Goal: Transaction & Acquisition: Purchase product/service

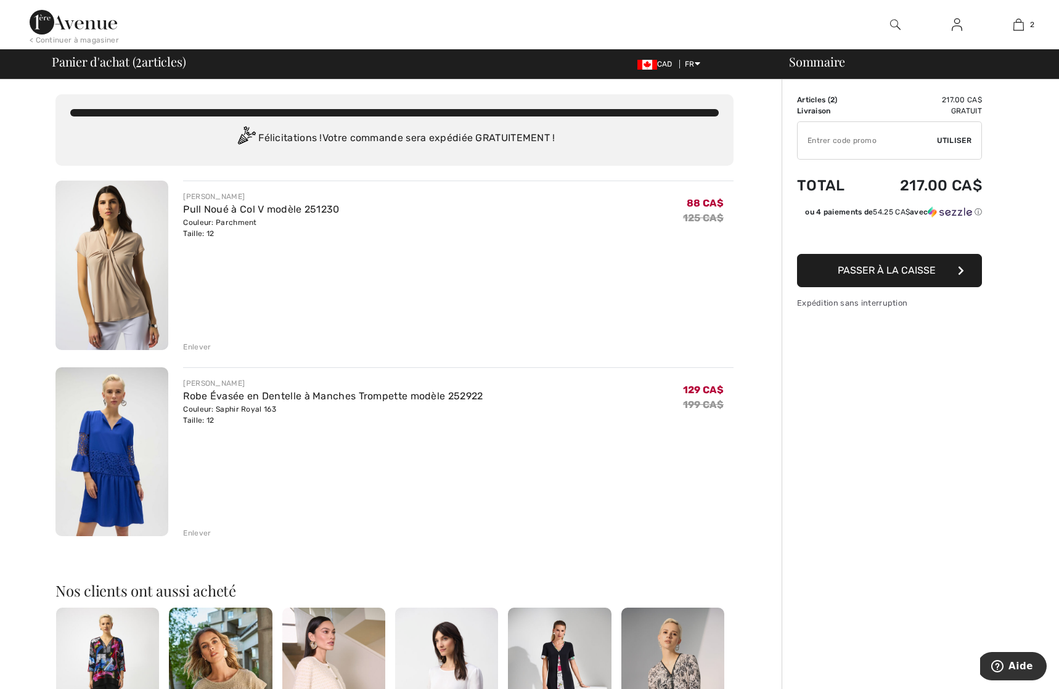
click at [202, 347] on div "Enlever" at bounding box center [197, 347] width 28 height 11
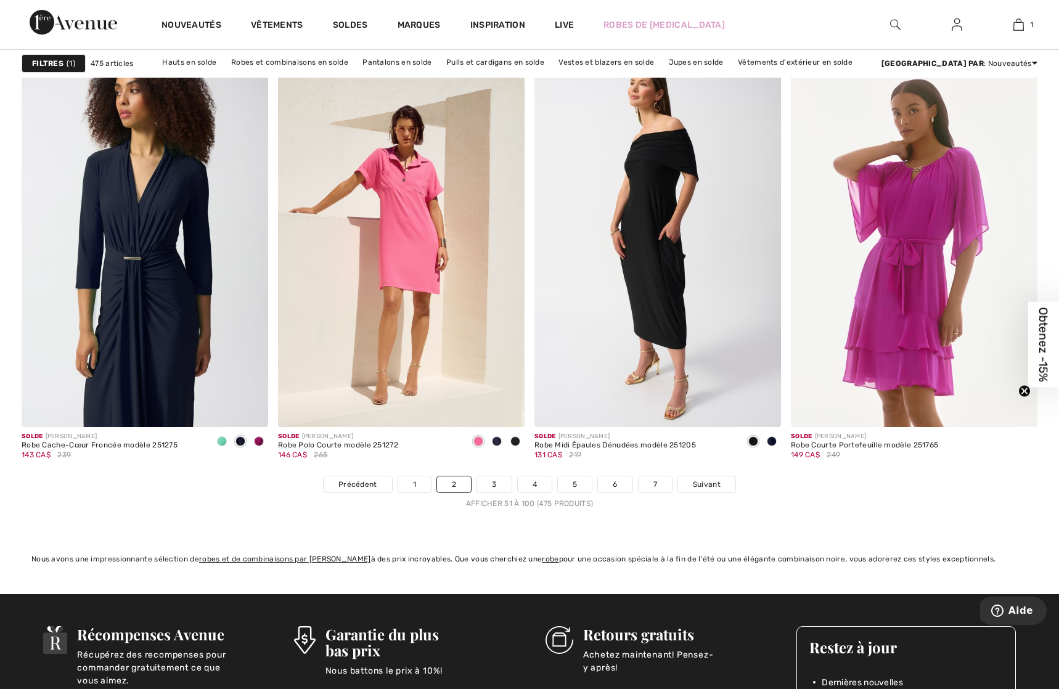
scroll to position [6220, 0]
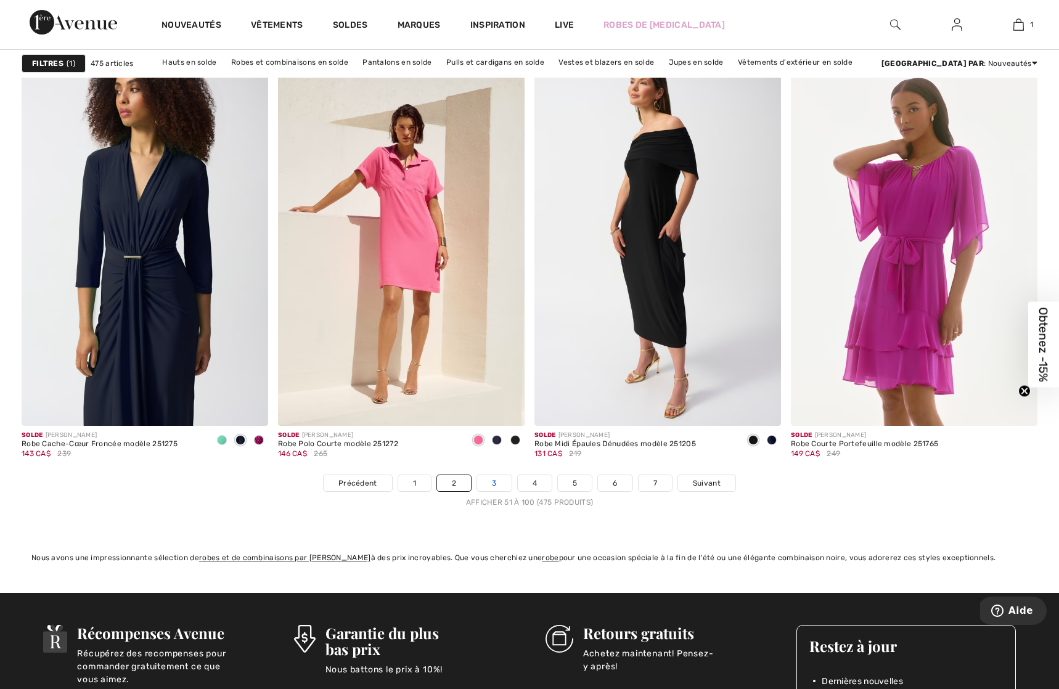
click at [492, 479] on link "3" at bounding box center [494, 483] width 34 height 16
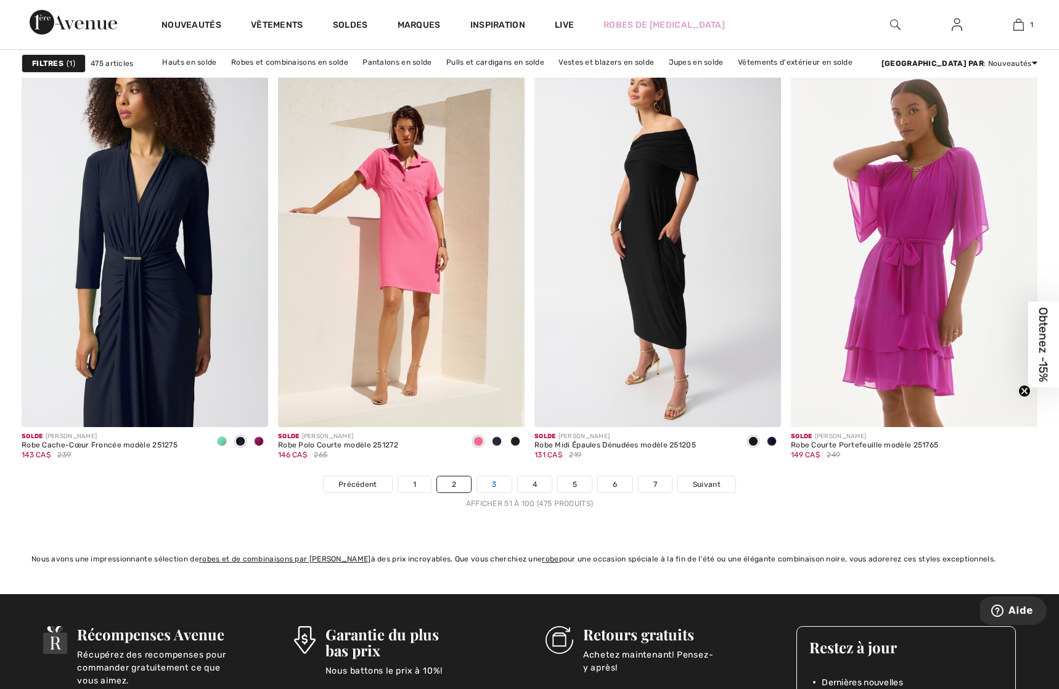
scroll to position [6215, 0]
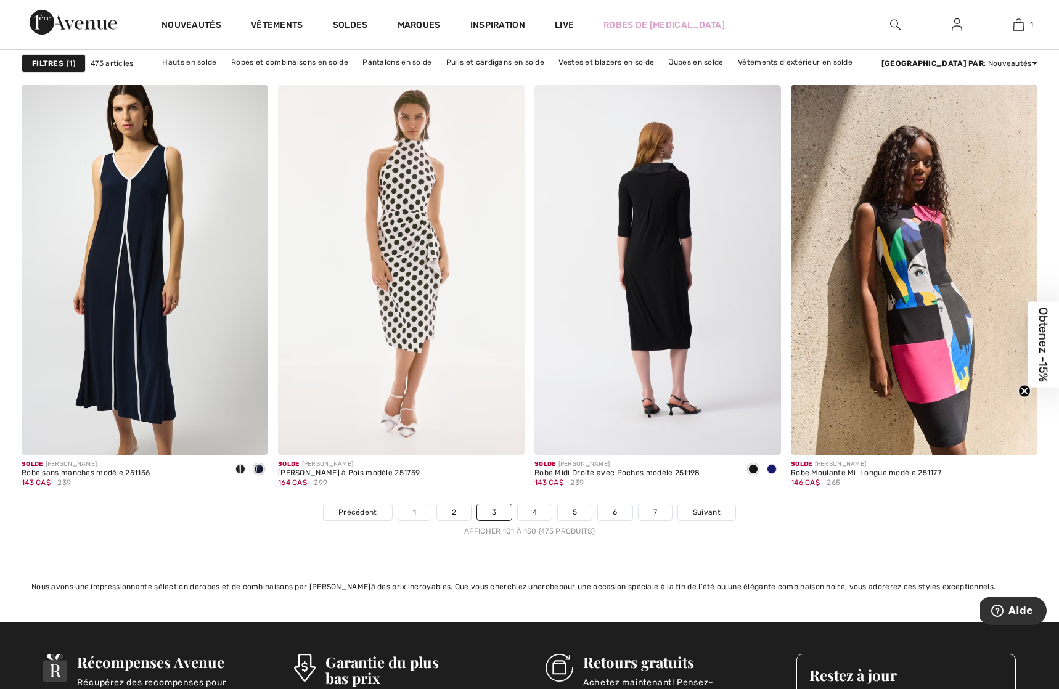
scroll to position [6194, 0]
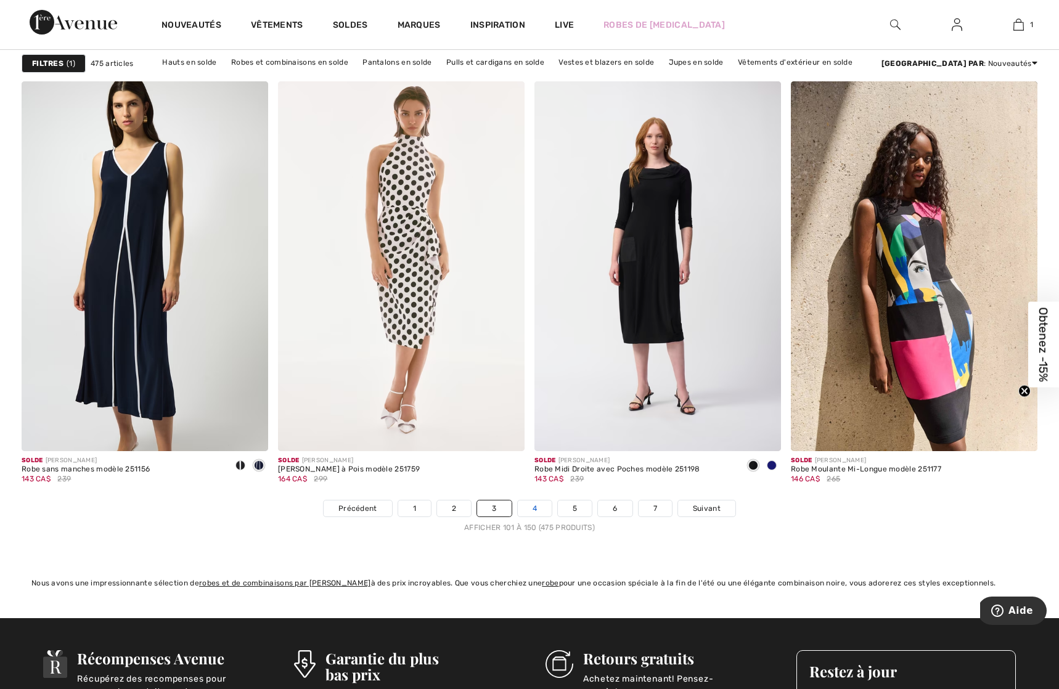
click at [533, 510] on link "4" at bounding box center [535, 509] width 34 height 16
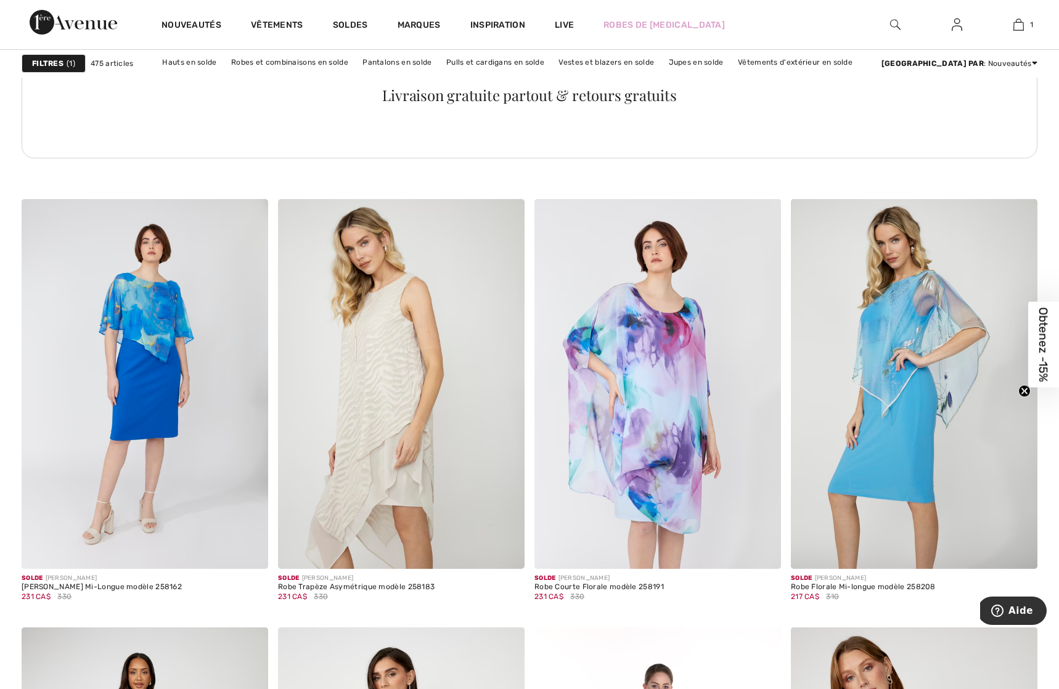
scroll to position [5219, 0]
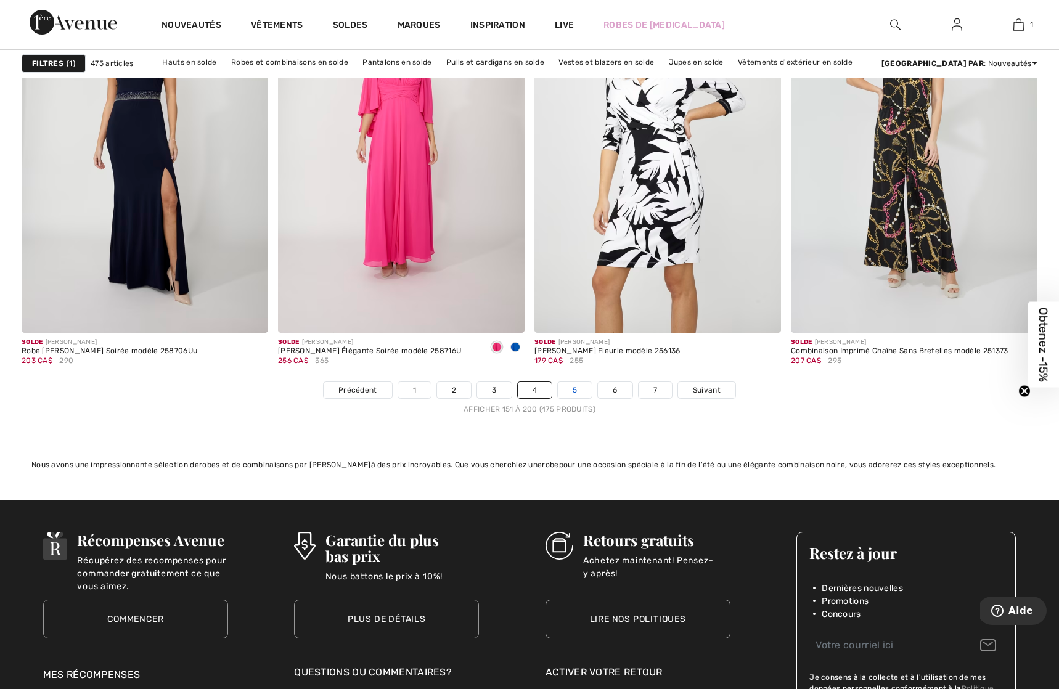
click at [574, 388] on link "5" at bounding box center [575, 390] width 34 height 16
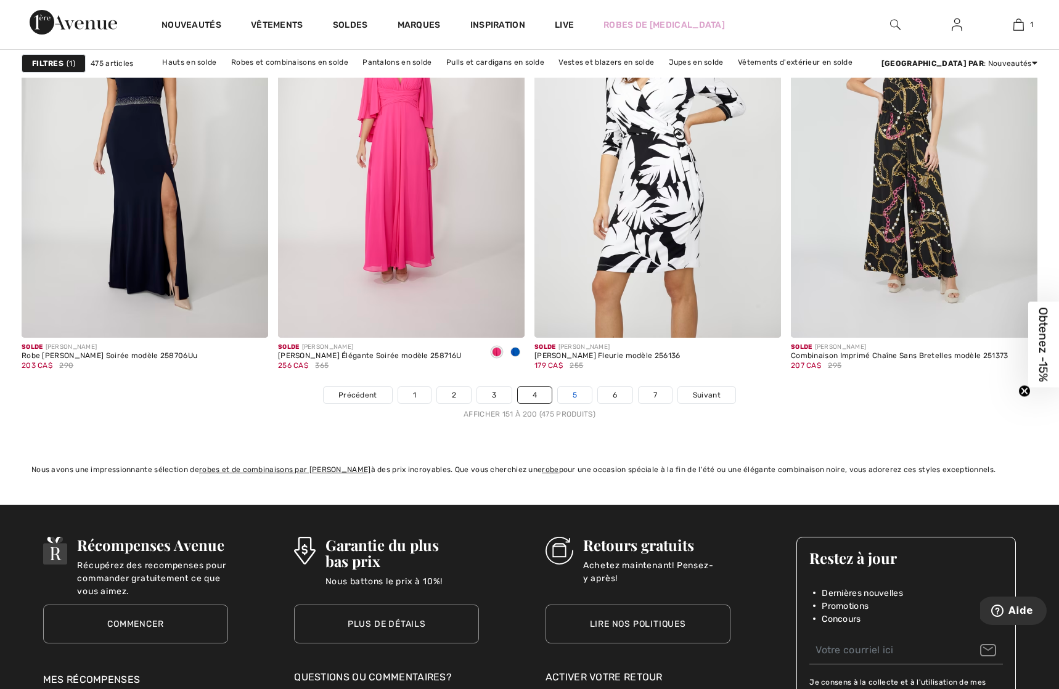
scroll to position [6302, 0]
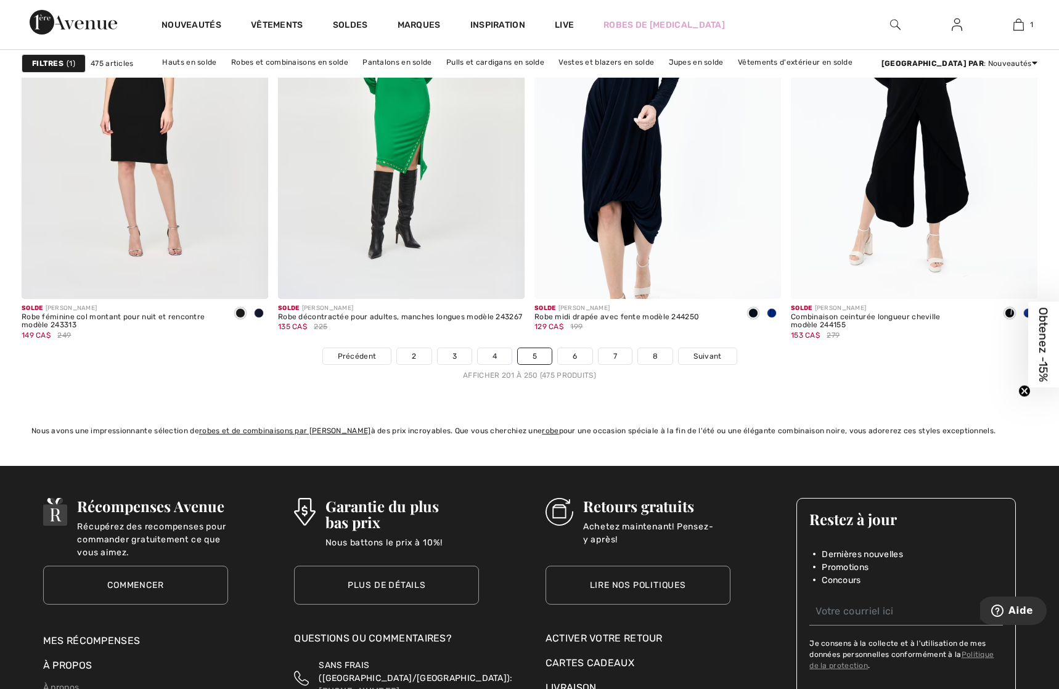
scroll to position [6349, 0]
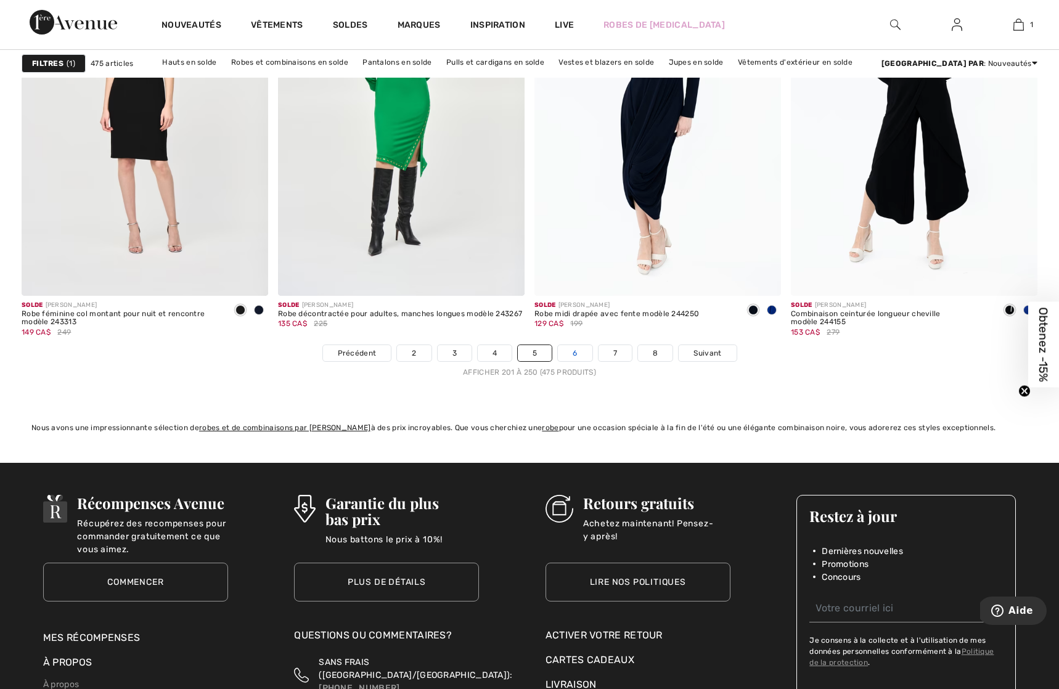
click at [575, 351] on link "6" at bounding box center [575, 353] width 34 height 16
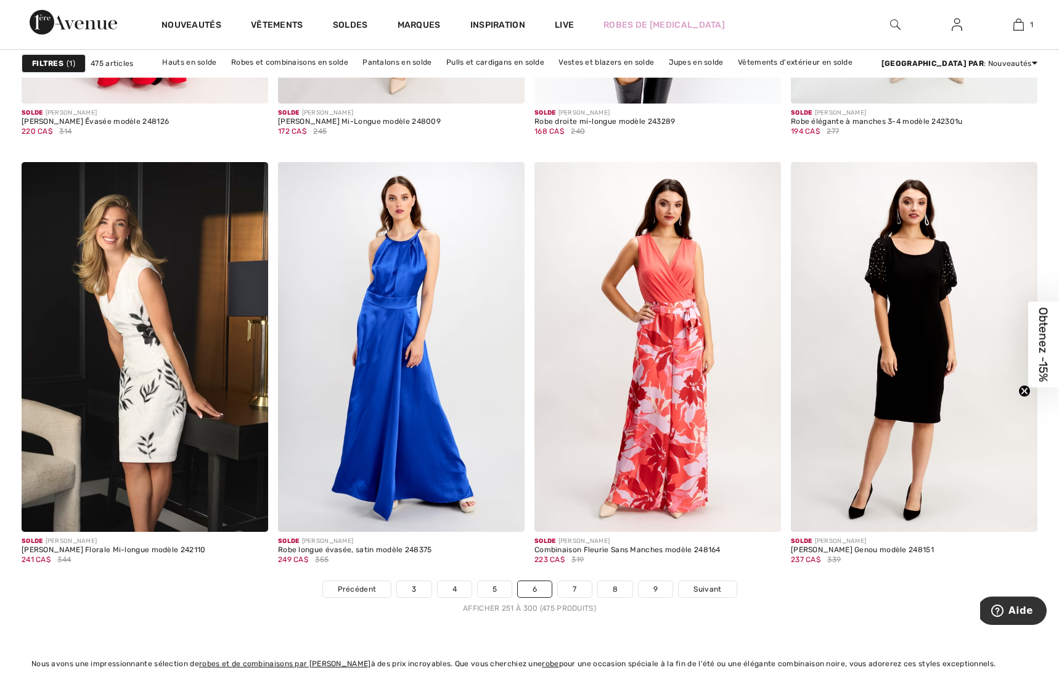
scroll to position [6115, 0]
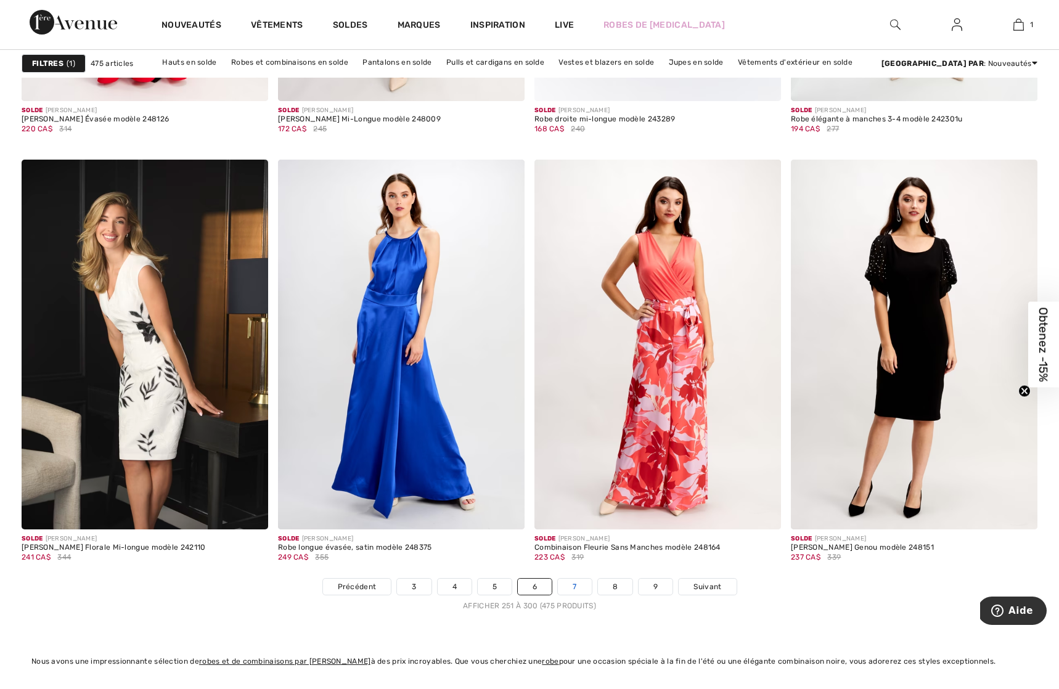
click at [572, 589] on link "7" at bounding box center [574, 587] width 33 height 16
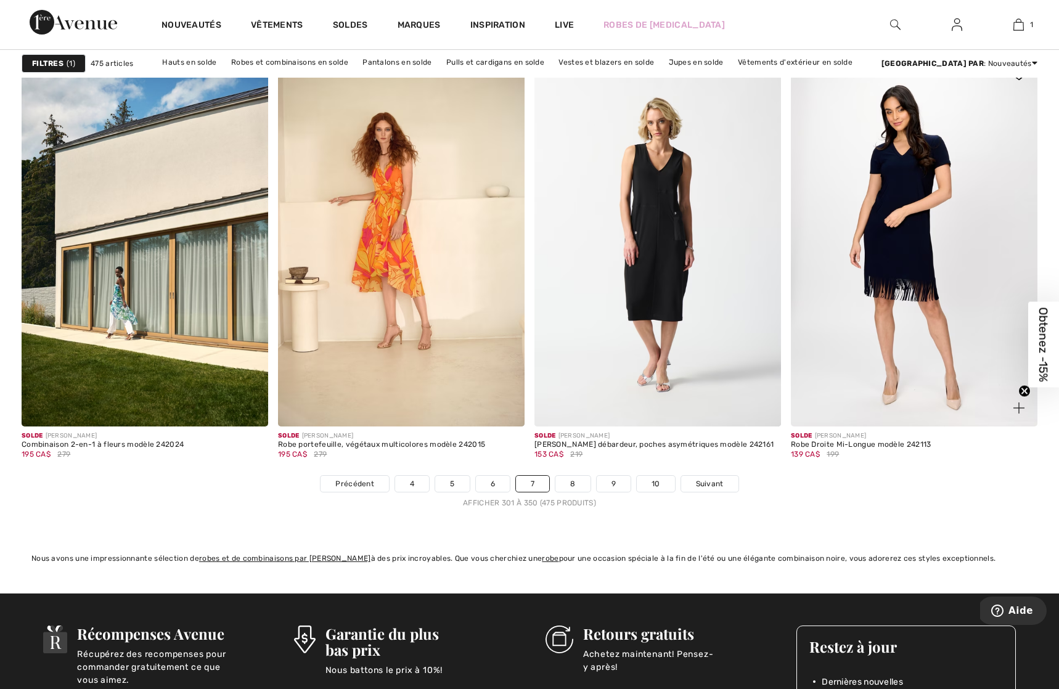
scroll to position [6219, 0]
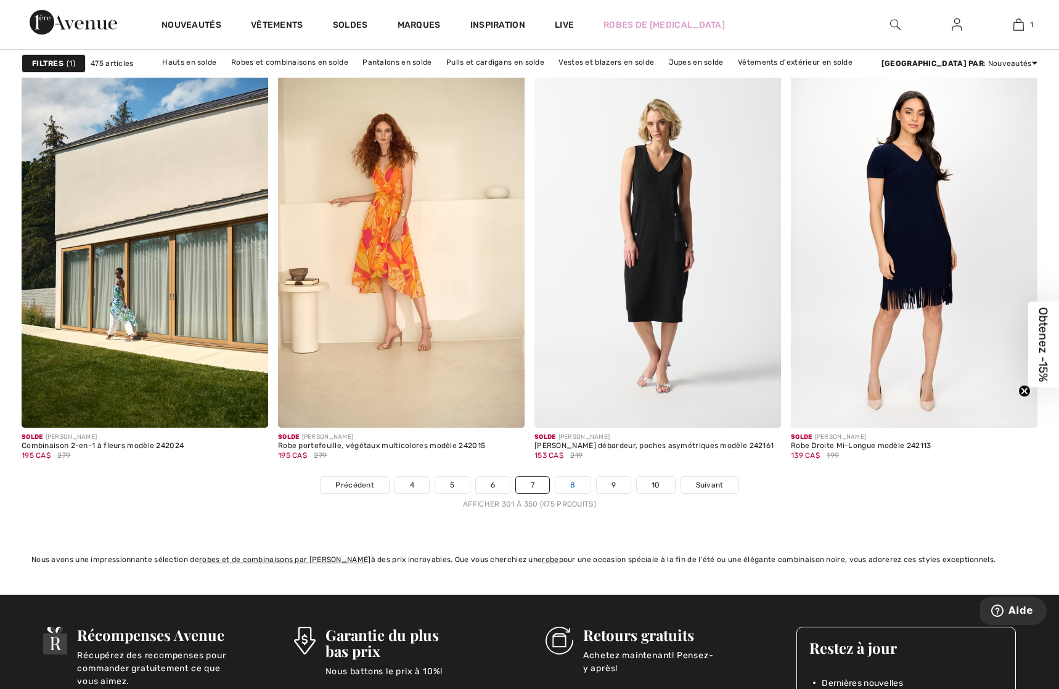
click at [572, 485] on link "8" at bounding box center [573, 485] width 35 height 16
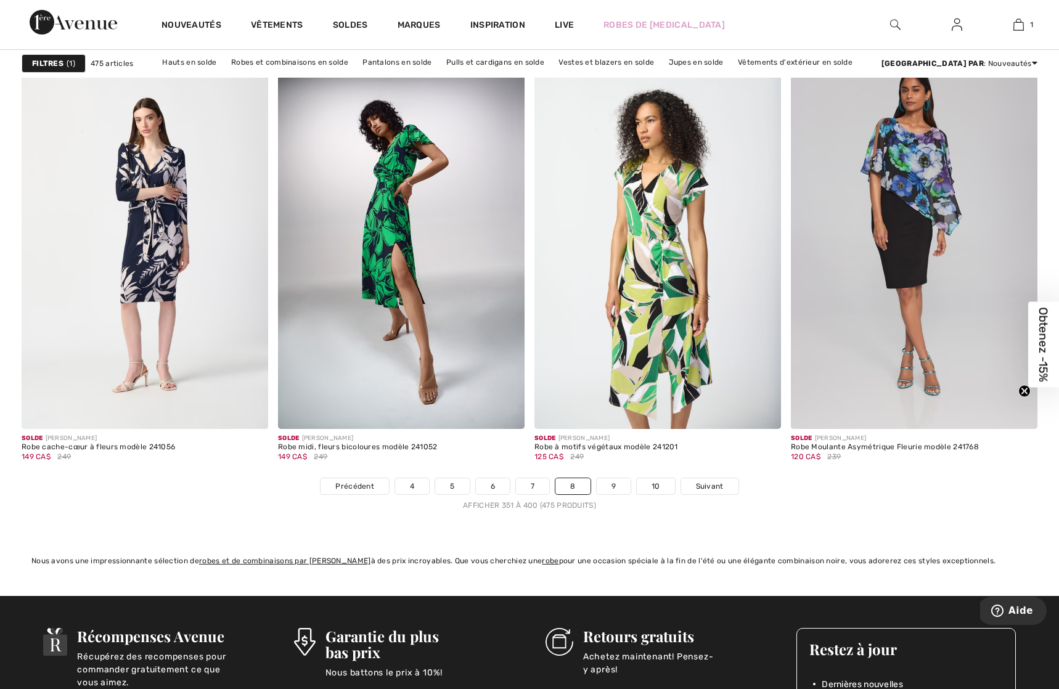
scroll to position [6220, 0]
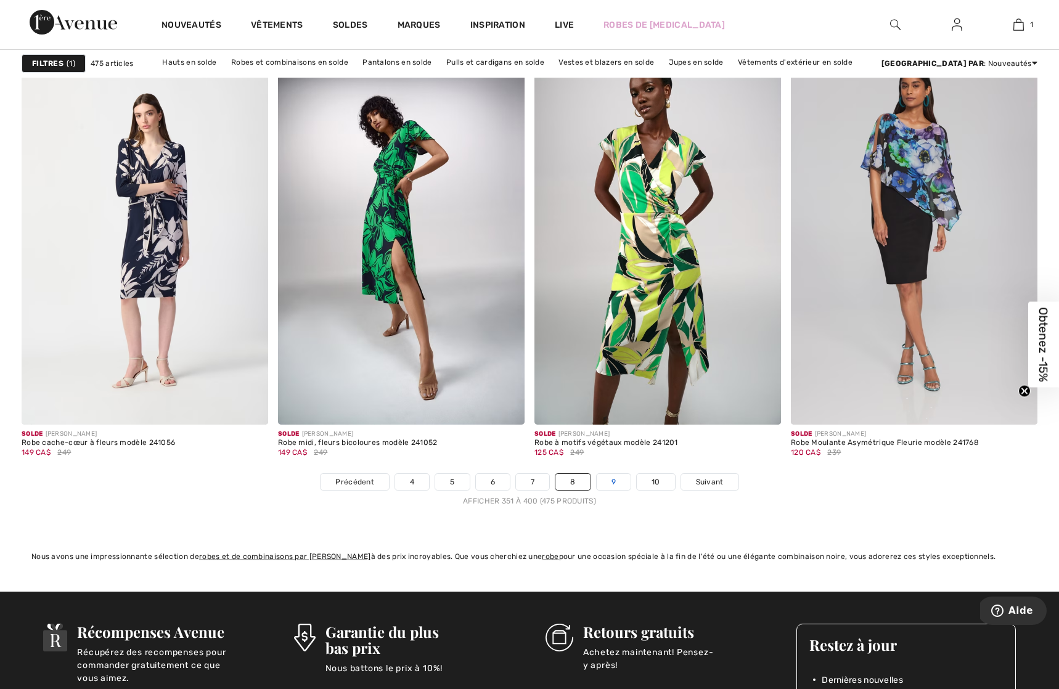
click at [611, 483] on link "9" at bounding box center [614, 482] width 34 height 16
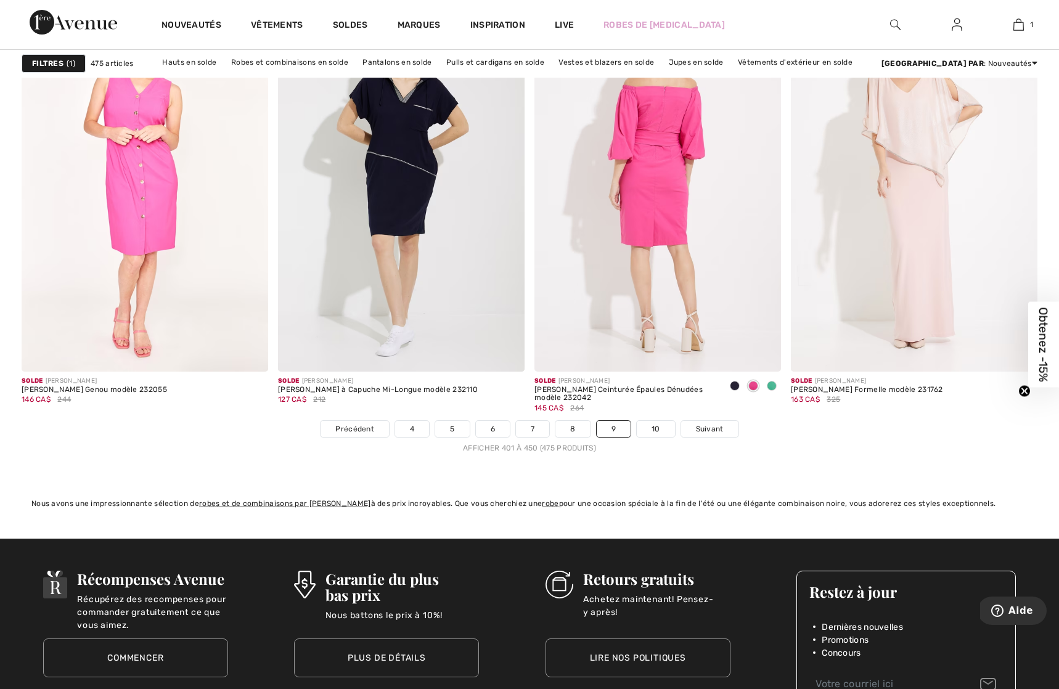
scroll to position [6275, 0]
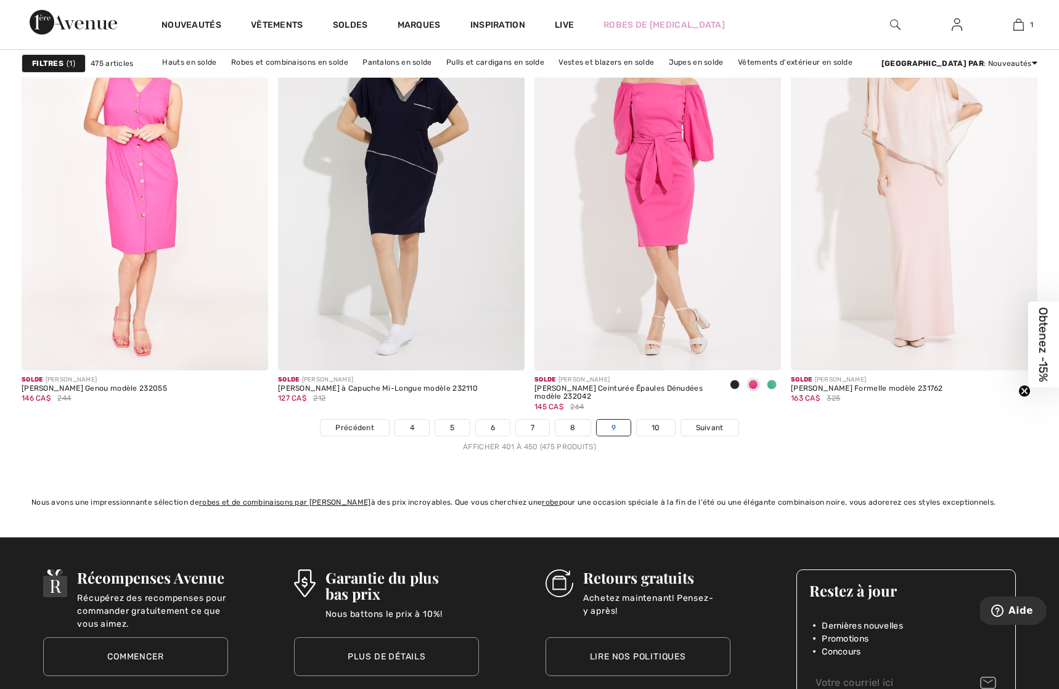
click at [615, 427] on link "9" at bounding box center [614, 428] width 34 height 16
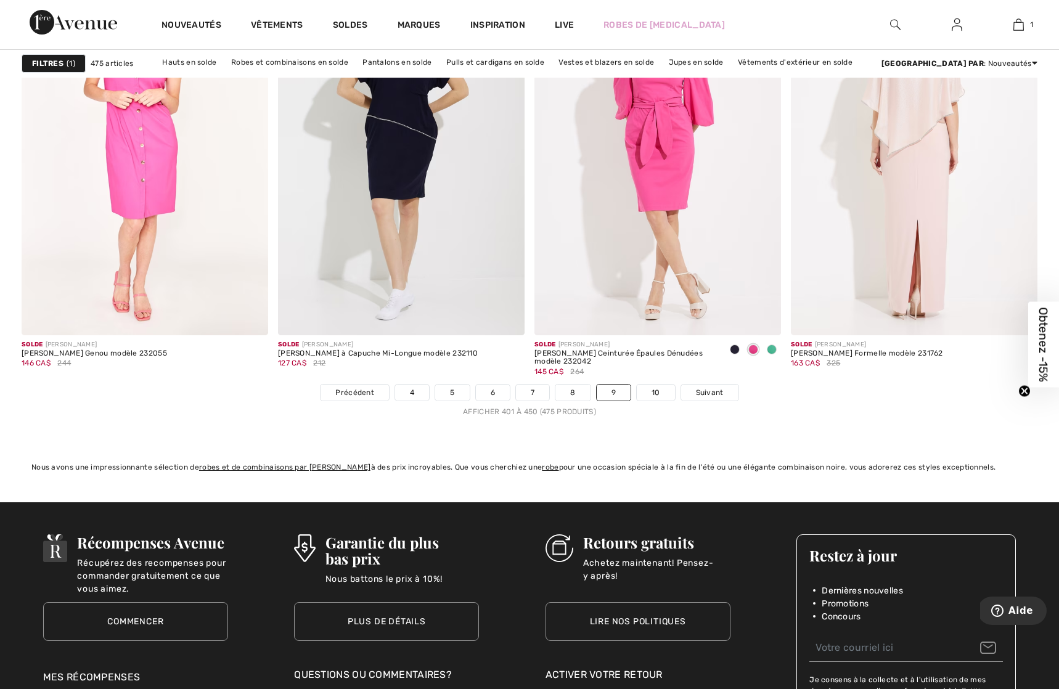
scroll to position [6313, 0]
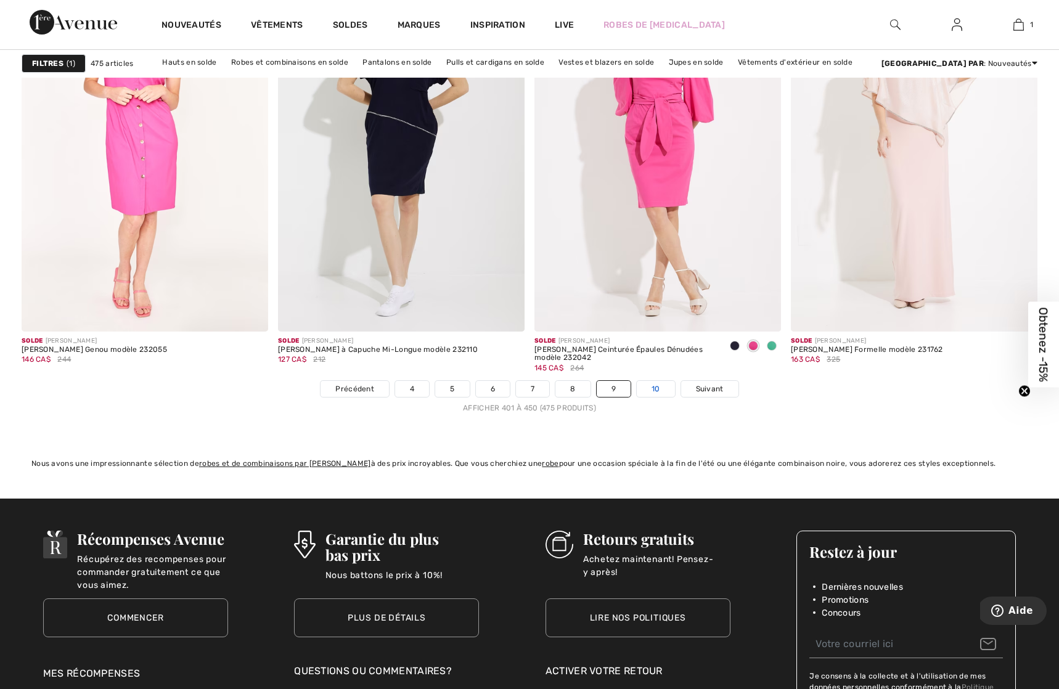
click at [652, 384] on link "10" at bounding box center [656, 389] width 38 height 16
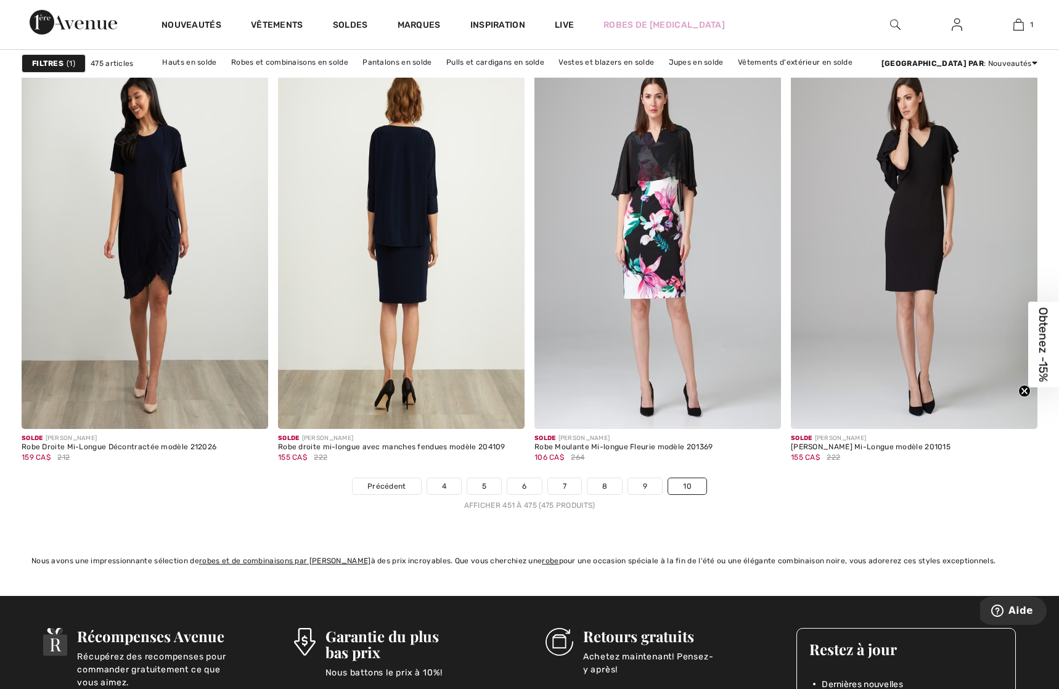
scroll to position [2882, 0]
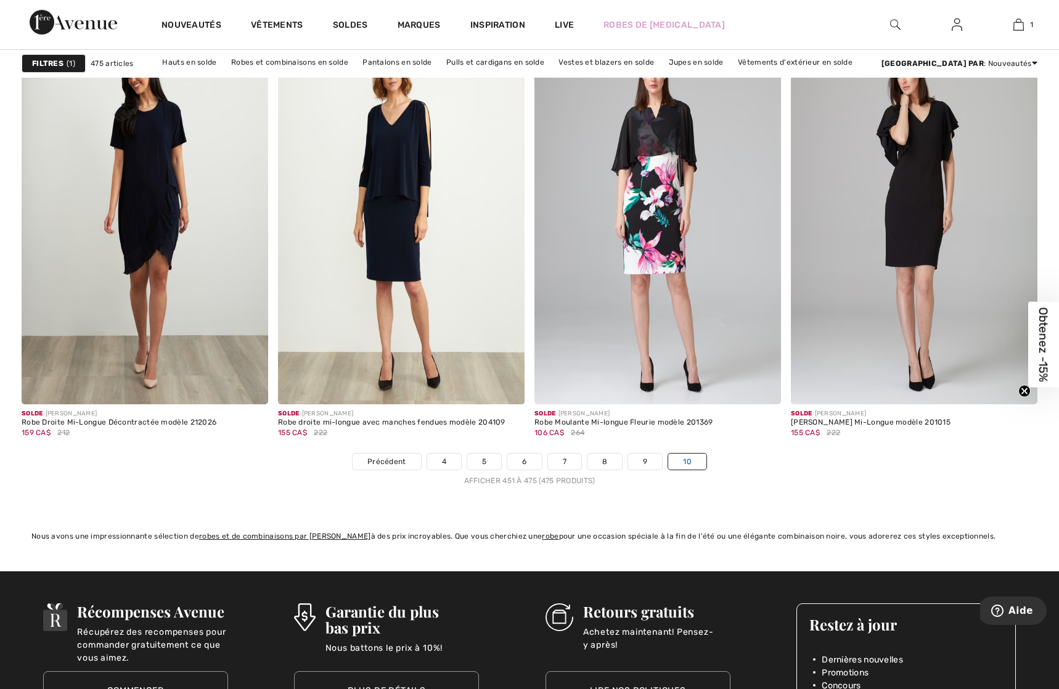
click at [689, 459] on link "10" at bounding box center [687, 462] width 38 height 16
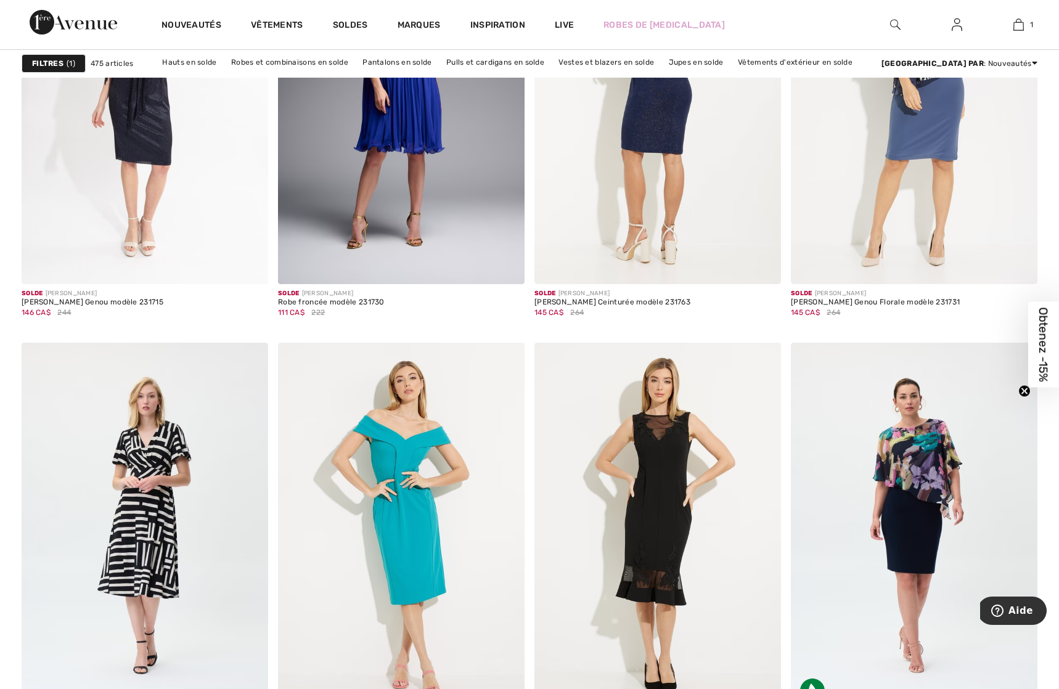
scroll to position [1128, 0]
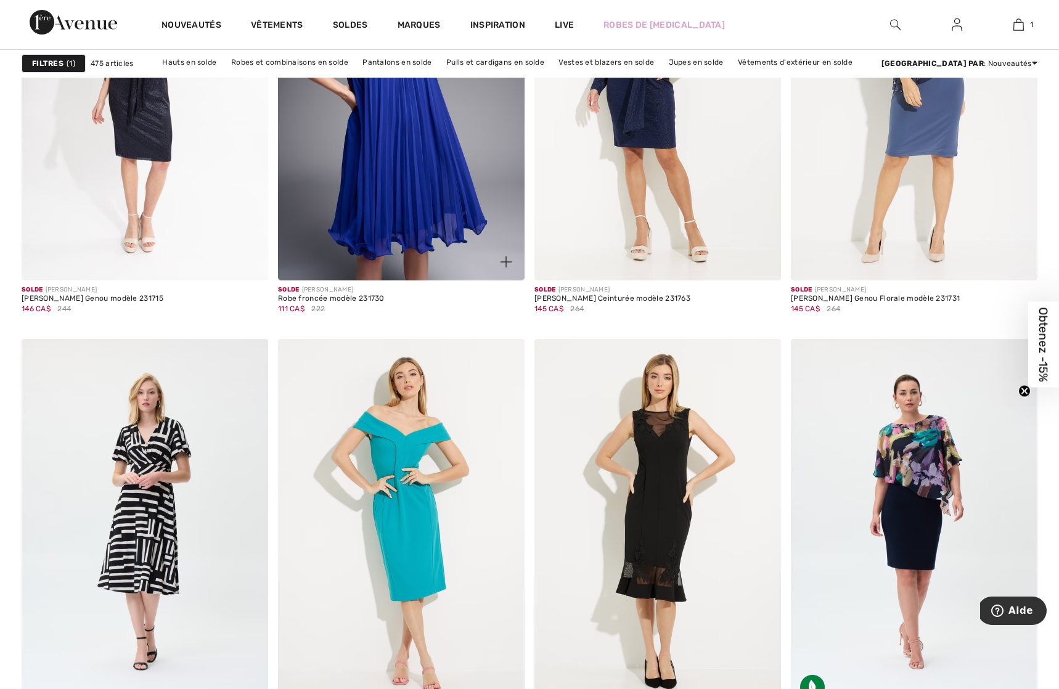
click at [361, 153] on img at bounding box center [401, 96] width 247 height 370
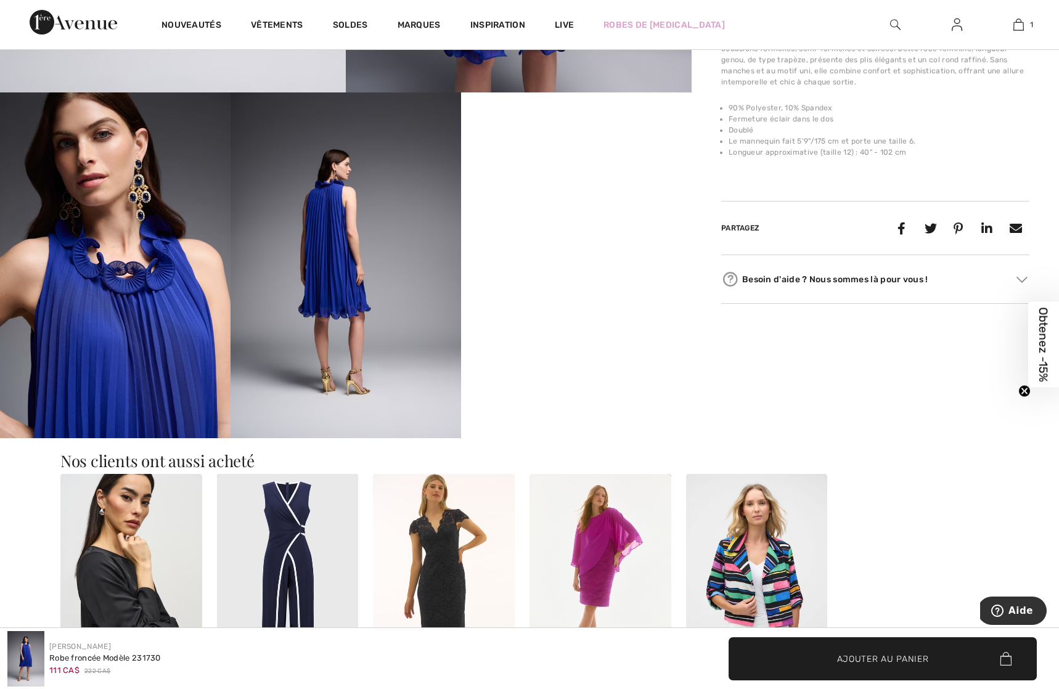
scroll to position [499, 0]
click at [571, 208] on video "Your browser does not support the video tag." at bounding box center [576, 150] width 231 height 115
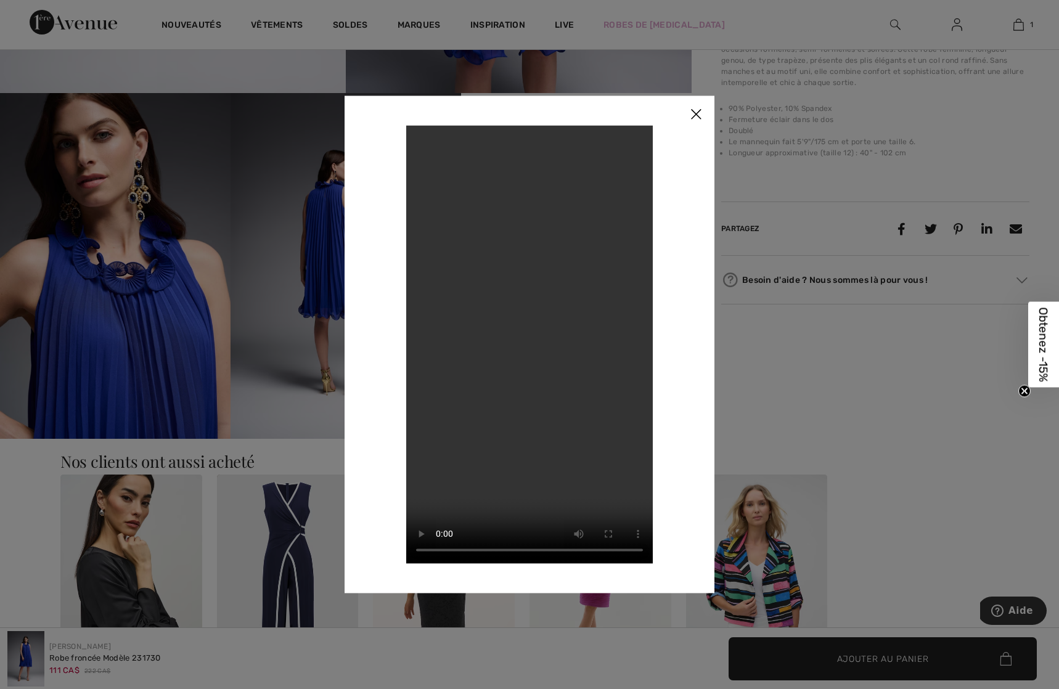
click at [411, 543] on video "Your browser does not support the video tag." at bounding box center [529, 344] width 247 height 438
click at [692, 114] on img at bounding box center [696, 115] width 37 height 38
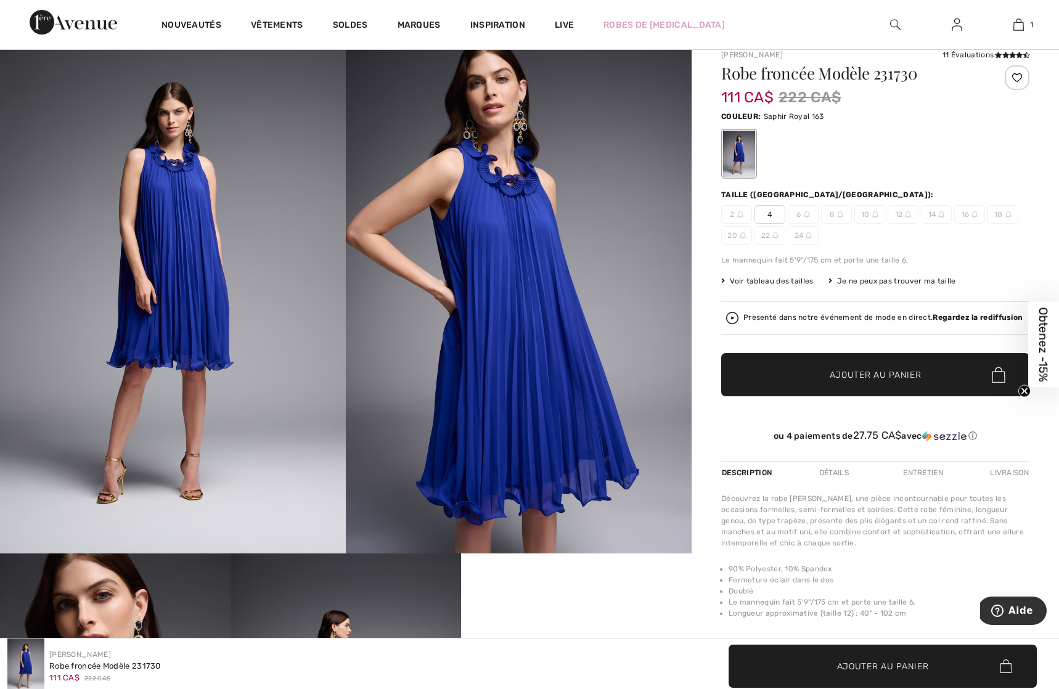
scroll to position [0, 0]
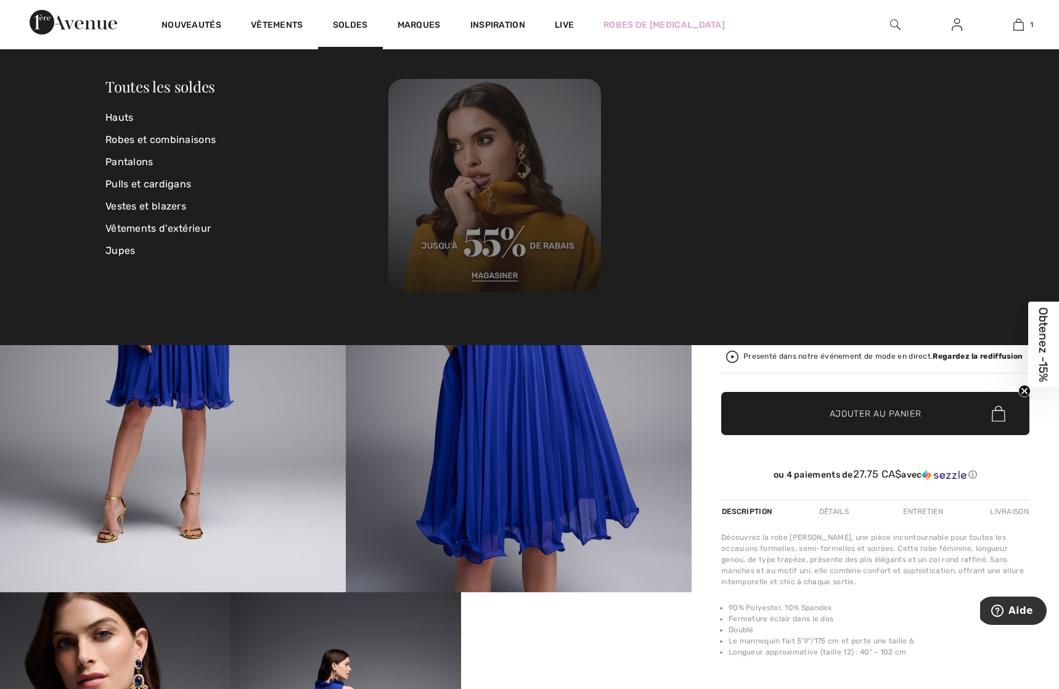
click at [480, 243] on img at bounding box center [494, 185] width 213 height 213
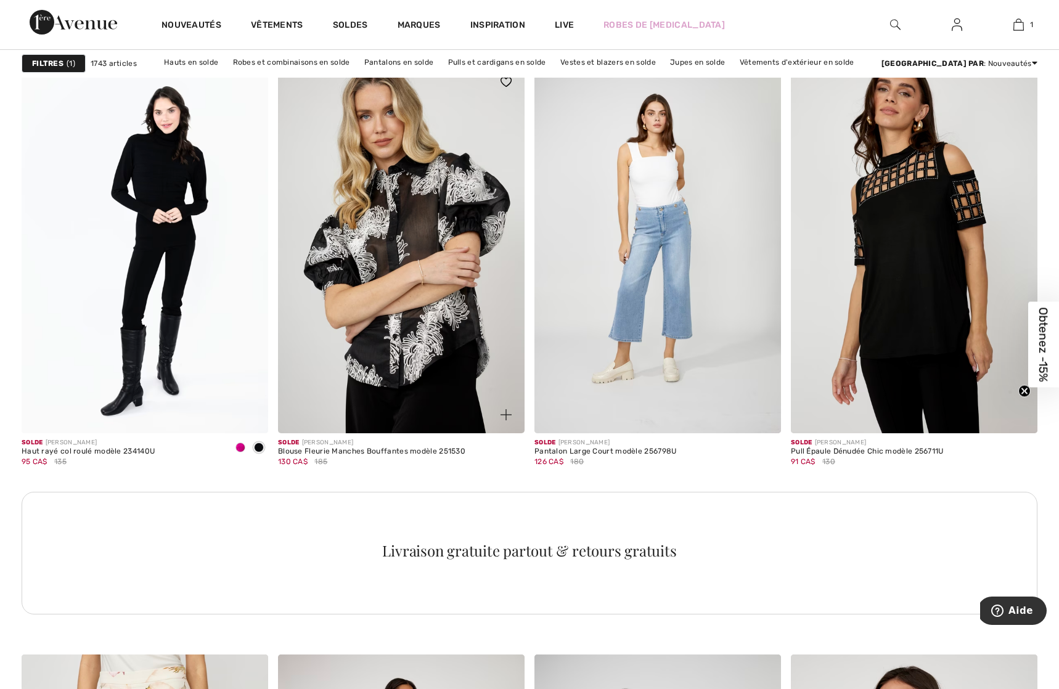
scroll to position [1422, 0]
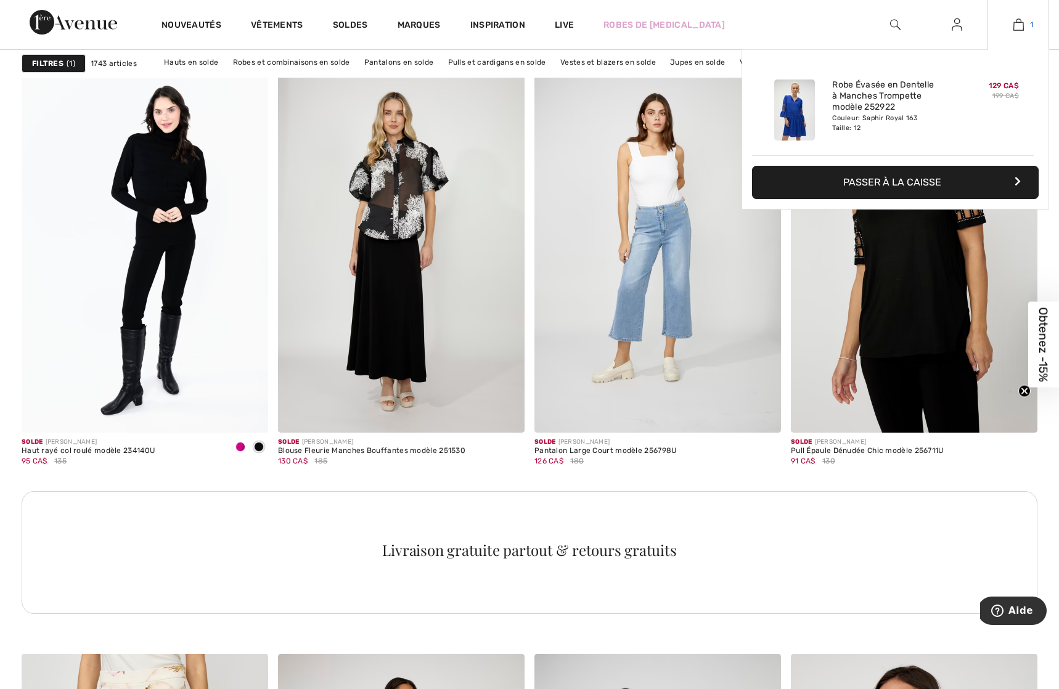
click at [1020, 28] on img at bounding box center [1019, 24] width 10 height 15
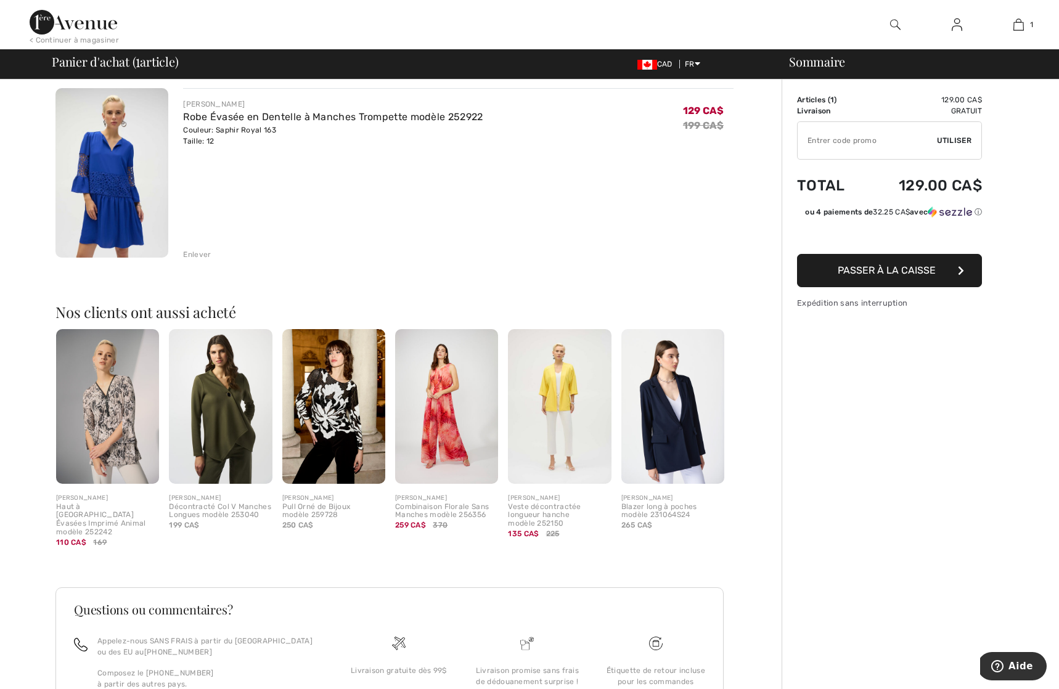
scroll to position [99, 0]
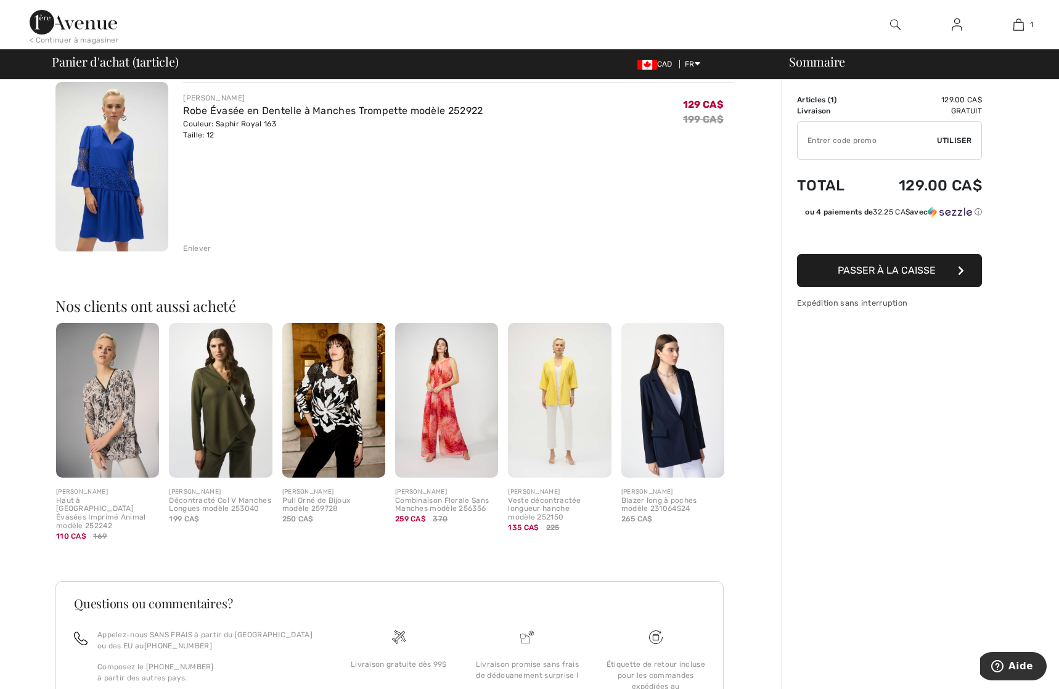
click at [122, 138] on img at bounding box center [111, 167] width 113 height 170
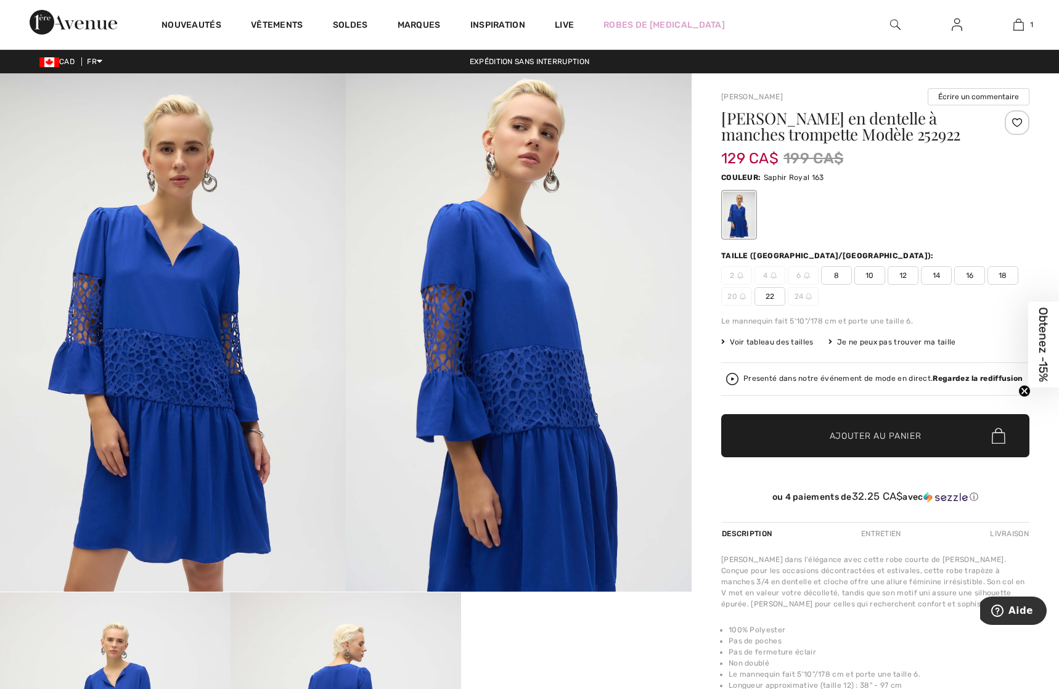
scroll to position [1, 0]
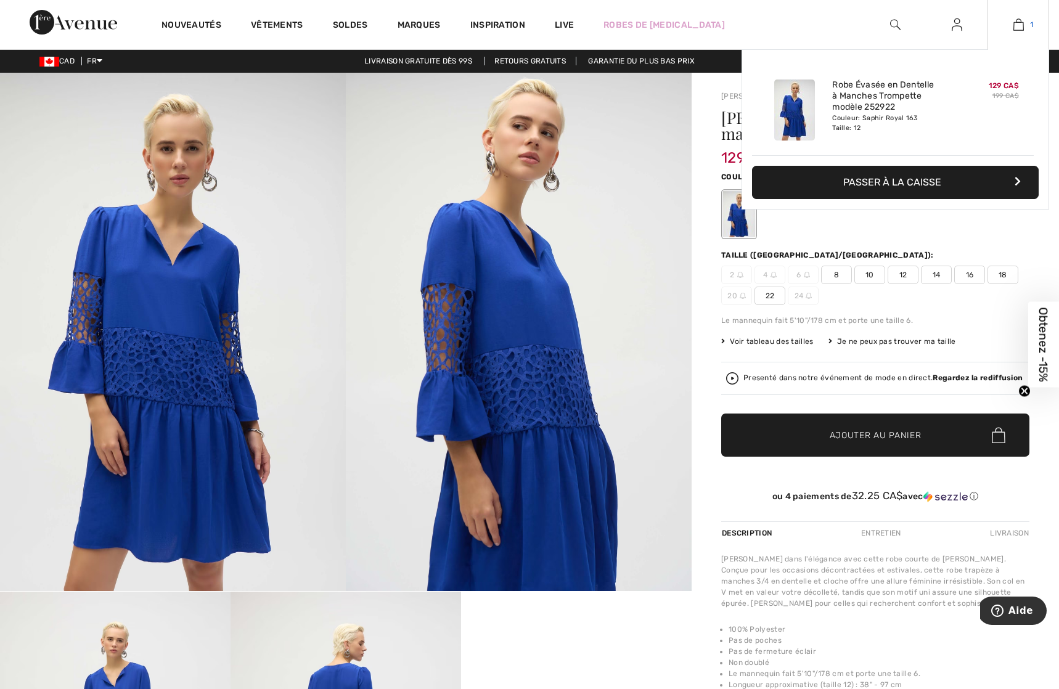
click at [1019, 26] on img at bounding box center [1019, 24] width 10 height 15
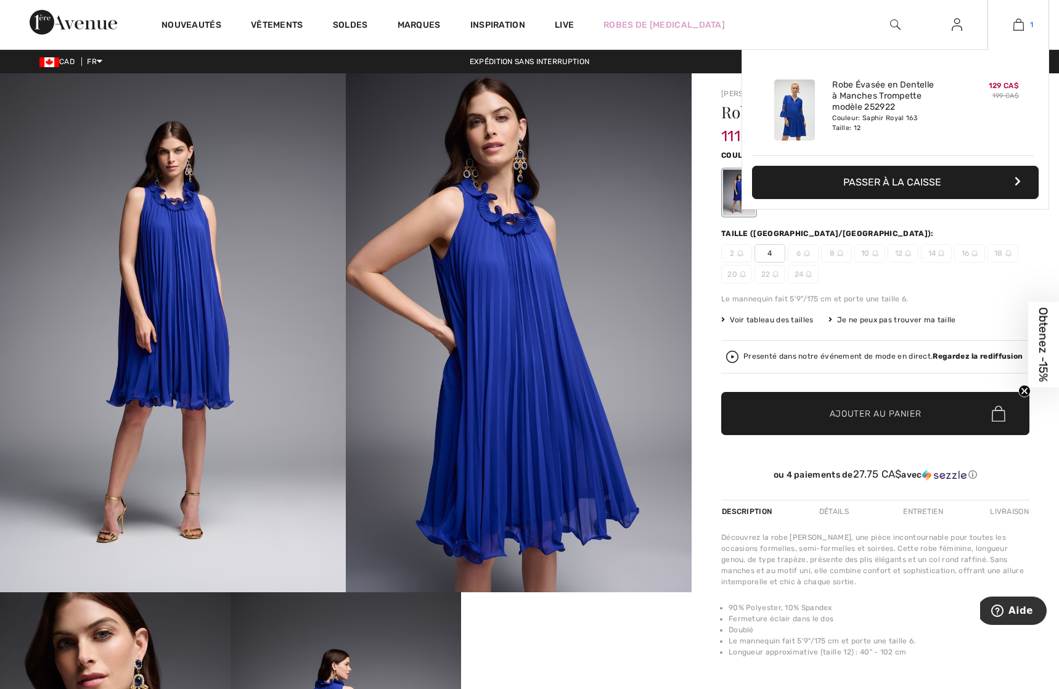
click at [1011, 30] on link "1" at bounding box center [1019, 24] width 60 height 15
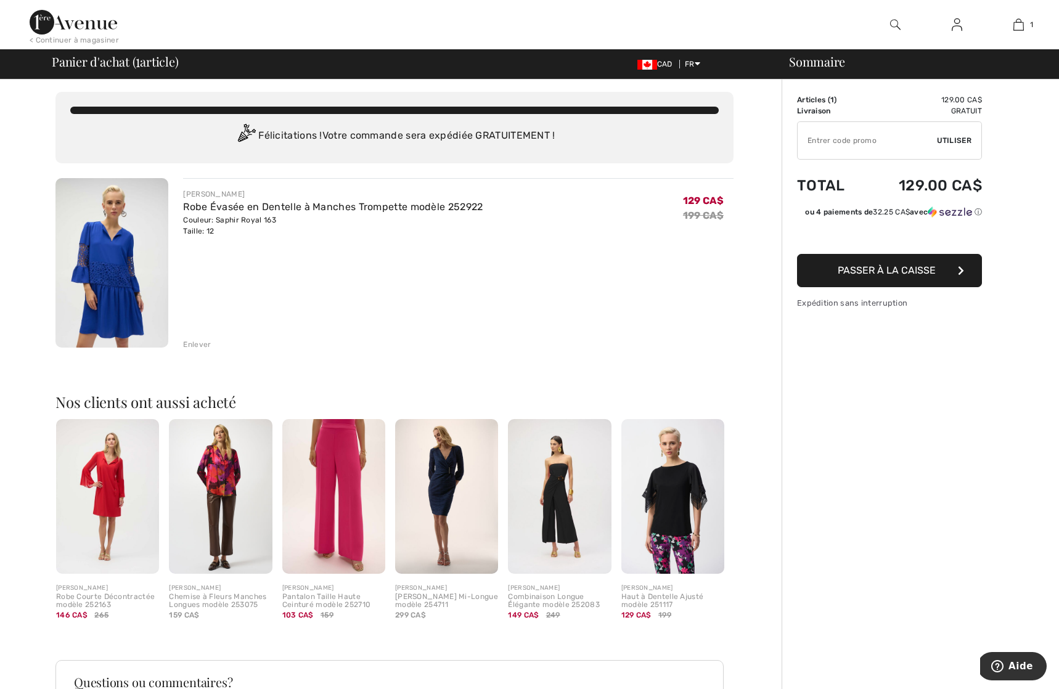
scroll to position [2, 0]
